Goal: Task Accomplishment & Management: Manage account settings

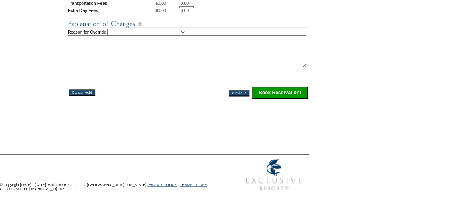
scroll to position [462, 0]
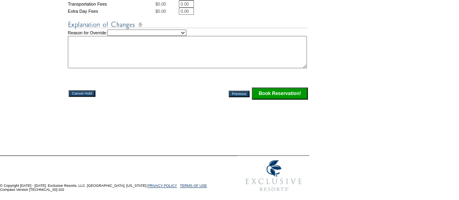
click at [243, 97] on input "Previous" at bounding box center [239, 94] width 21 height 6
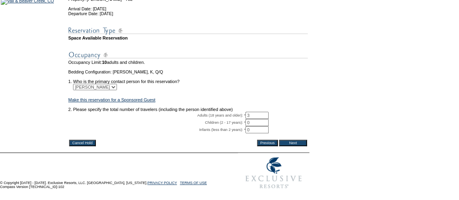
scroll to position [159, 0]
click at [77, 140] on input "Cancel Hold" at bounding box center [82, 143] width 27 height 6
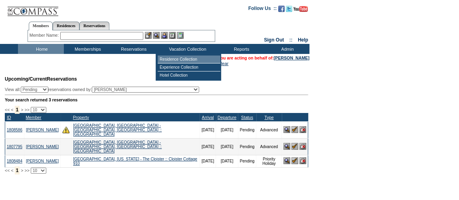
click at [181, 60] on td "Residence Collection" at bounding box center [189, 59] width 63 height 8
